Goal: Navigation & Orientation: Find specific page/section

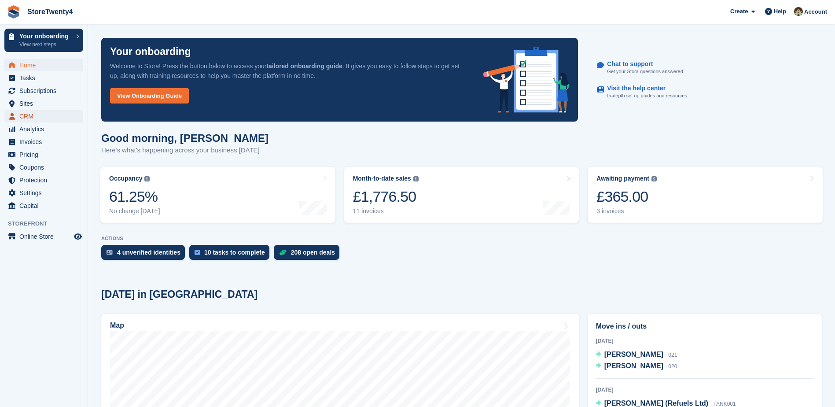
click at [30, 116] on span "CRM" at bounding box center [45, 116] width 53 height 12
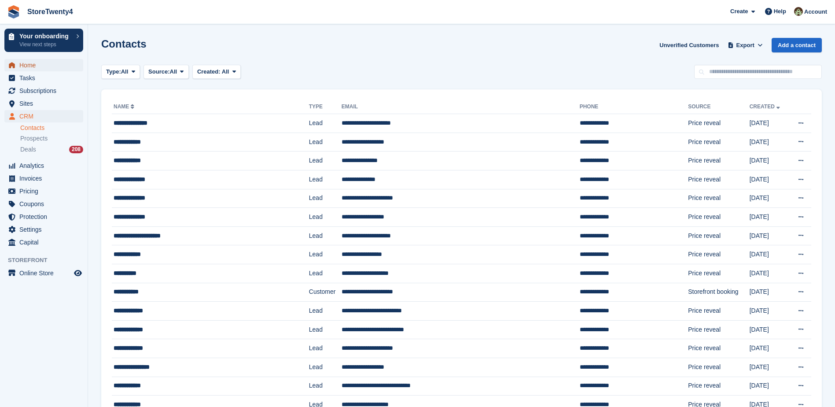
click at [31, 65] on span "Home" at bounding box center [45, 65] width 53 height 12
